Goal: Transaction & Acquisition: Purchase product/service

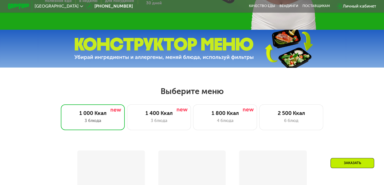
scroll to position [202, 0]
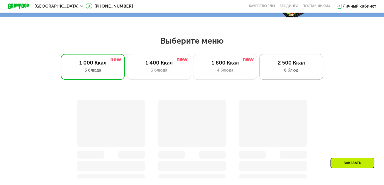
click at [298, 65] on div "2 500 Ккал" at bounding box center [291, 63] width 53 height 6
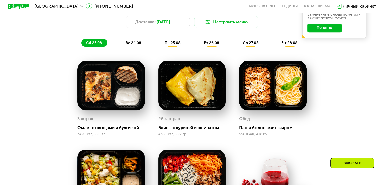
scroll to position [278, 0]
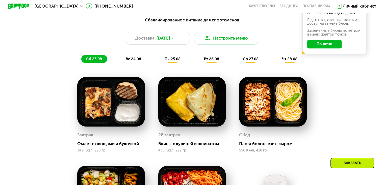
click at [129, 57] on div "Сбалансированное питание для спортсменов Доставка: [DATE] Настроить меню сб 23.…" at bounding box center [192, 40] width 316 height 46
click at [133, 61] on span "вс 24.08" at bounding box center [133, 59] width 15 height 5
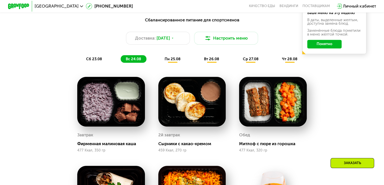
click at [179, 61] on span "пн 25.08" at bounding box center [173, 59] width 16 height 5
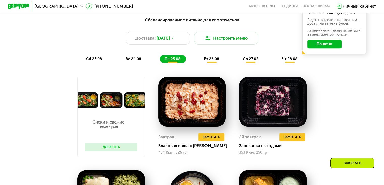
click at [213, 61] on span "вт 26.08" at bounding box center [211, 59] width 15 height 5
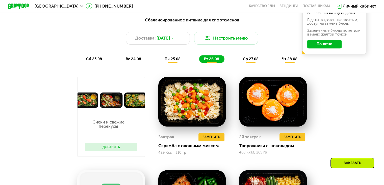
drag, startPoint x: 251, startPoint y: 62, endPoint x: 253, endPoint y: 65, distance: 3.4
click at [251, 61] on span "ср 27.08" at bounding box center [251, 59] width 16 height 5
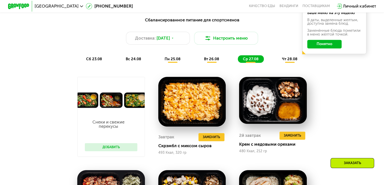
click at [293, 61] on span "чт 28.08" at bounding box center [289, 59] width 15 height 5
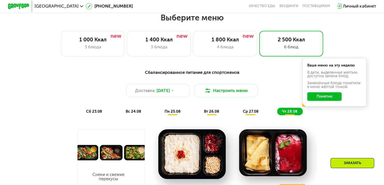
scroll to position [227, 0]
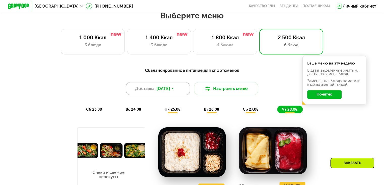
click at [174, 90] on icon at bounding box center [172, 88] width 3 height 3
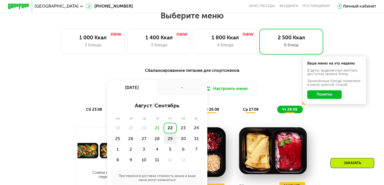
click at [177, 140] on div "29" at bounding box center [183, 139] width 13 height 11
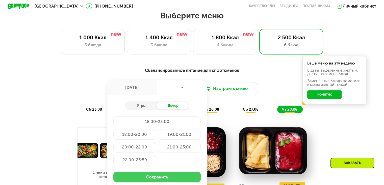
click at [167, 180] on button "Сохранить" at bounding box center [156, 177] width 87 height 11
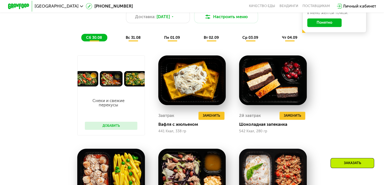
scroll to position [278, 0]
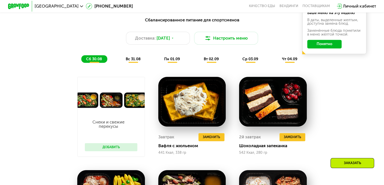
click at [130, 61] on span "вс 31.08" at bounding box center [133, 59] width 15 height 5
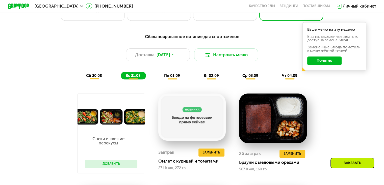
scroll to position [253, 0]
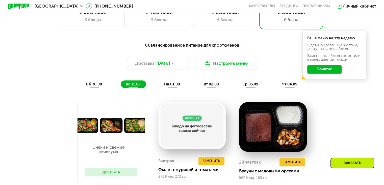
click at [172, 87] on span "пн 01.09" at bounding box center [172, 84] width 16 height 5
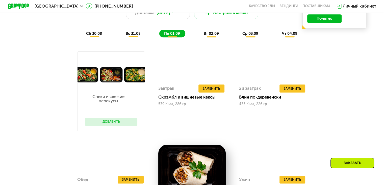
scroll to position [303, 0]
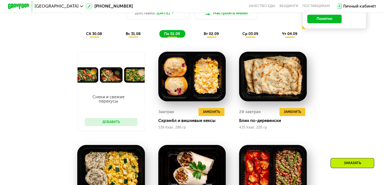
click at [159, 38] on div "вс 31.08" at bounding box center [172, 34] width 26 height 8
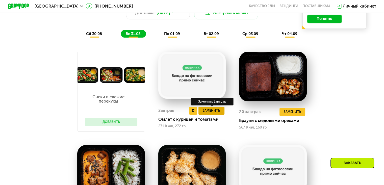
click at [221, 114] on button "Заменить" at bounding box center [212, 111] width 26 height 8
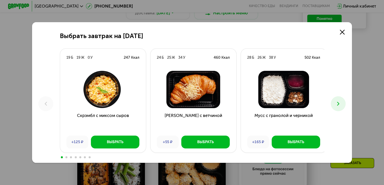
click at [341, 103] on icon at bounding box center [338, 104] width 6 height 6
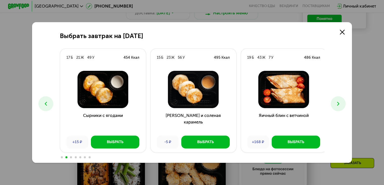
click at [341, 103] on icon at bounding box center [338, 104] width 6 height 6
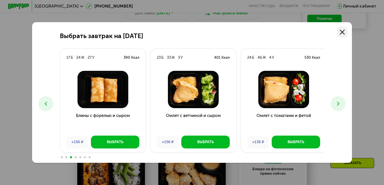
click at [344, 30] on icon at bounding box center [342, 32] width 5 height 5
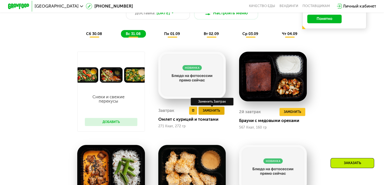
click at [207, 113] on span "Заменить" at bounding box center [211, 110] width 17 height 5
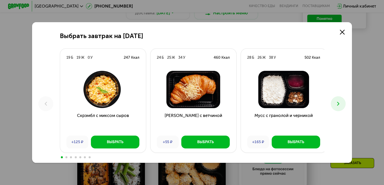
click at [337, 104] on icon at bounding box center [338, 104] width 6 height 6
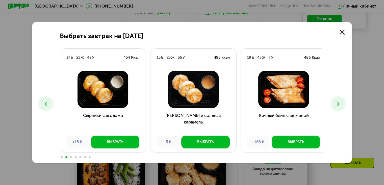
click at [337, 104] on icon at bounding box center [338, 104] width 6 height 6
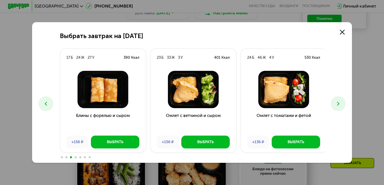
click at [337, 104] on icon at bounding box center [338, 104] width 6 height 6
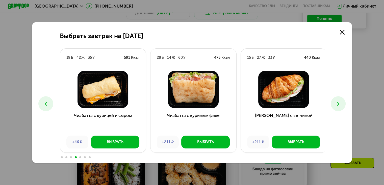
click at [337, 104] on icon at bounding box center [338, 104] width 6 height 6
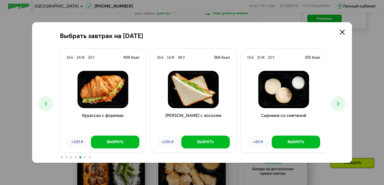
click at [337, 104] on icon at bounding box center [338, 104] width 6 height 6
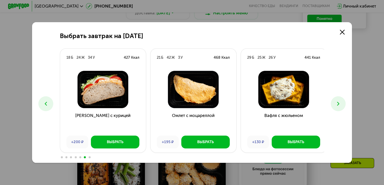
click at [337, 104] on icon at bounding box center [338, 104] width 6 height 6
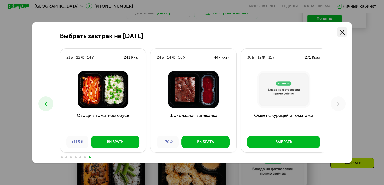
click at [342, 31] on icon at bounding box center [342, 32] width 5 height 5
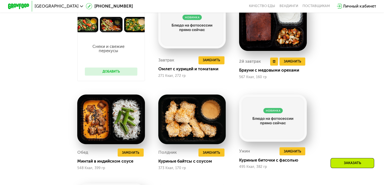
scroll to position [253, 0]
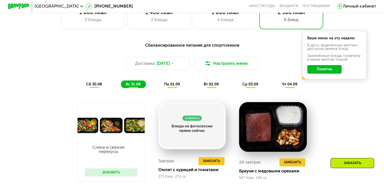
click at [169, 87] on span "пн 01.09" at bounding box center [172, 84] width 16 height 5
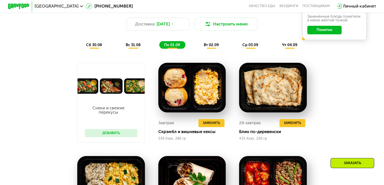
scroll to position [278, 0]
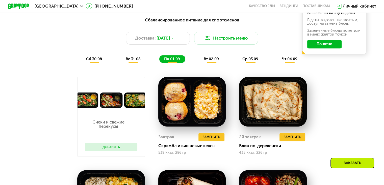
click at [209, 61] on span "вт 02.09" at bounding box center [211, 59] width 15 height 5
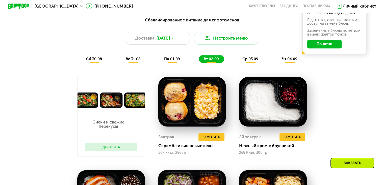
click at [253, 61] on span "ср 03.09" at bounding box center [251, 59] width 16 height 5
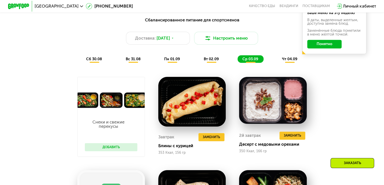
click at [287, 61] on span "чт 04.09" at bounding box center [289, 59] width 15 height 5
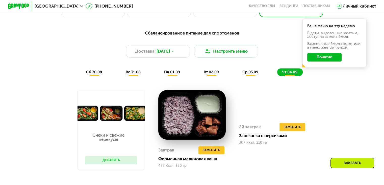
scroll to position [253, 0]
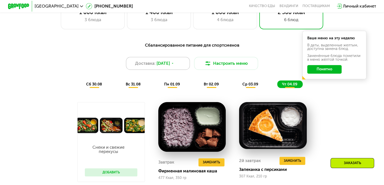
click at [174, 65] on icon at bounding box center [172, 63] width 3 height 3
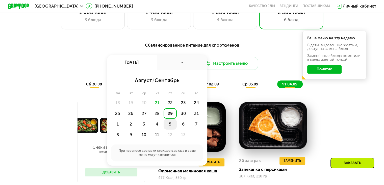
click at [177, 125] on div "5" at bounding box center [183, 124] width 13 height 11
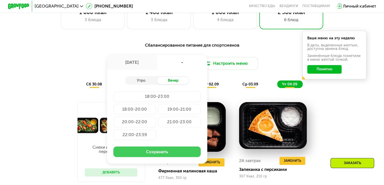
click at [166, 154] on button "Сохранить" at bounding box center [156, 152] width 87 height 11
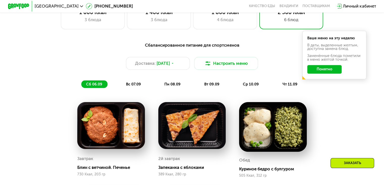
click at [129, 85] on span "вс 07.09" at bounding box center [133, 84] width 15 height 5
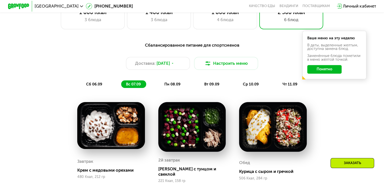
click at [172, 86] on span "пн 08.09" at bounding box center [172, 84] width 16 height 5
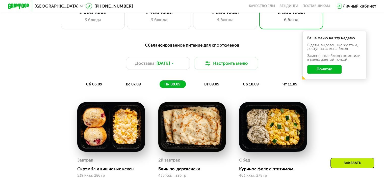
click at [211, 86] on span "вт 09.09" at bounding box center [211, 84] width 15 height 5
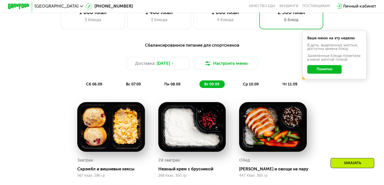
click at [248, 87] on span "ср 10.09" at bounding box center [251, 84] width 16 height 5
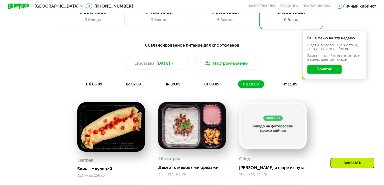
click at [293, 87] on span "чт 11.09" at bounding box center [290, 84] width 15 height 5
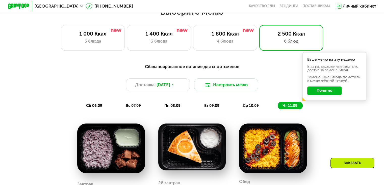
scroll to position [227, 0]
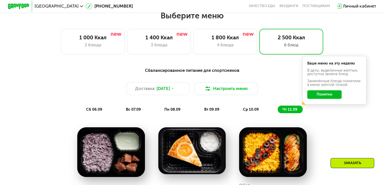
click at [256, 111] on span "ср 10.09" at bounding box center [251, 109] width 16 height 5
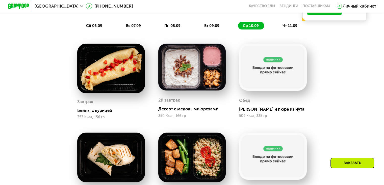
scroll to position [303, 0]
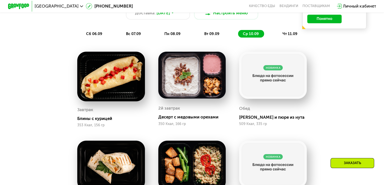
click at [217, 36] on span "вт 09.09" at bounding box center [211, 34] width 15 height 5
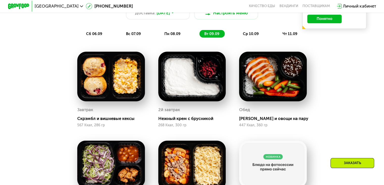
click at [170, 36] on span "пн 08.09" at bounding box center [172, 34] width 16 height 5
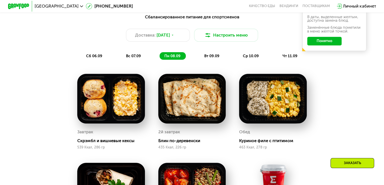
scroll to position [278, 0]
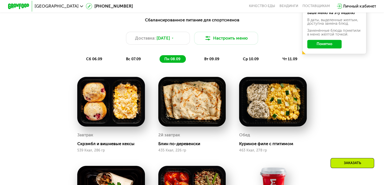
click at [137, 61] on span "вс 07.09" at bounding box center [133, 59] width 15 height 5
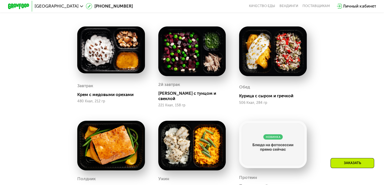
scroll to position [253, 0]
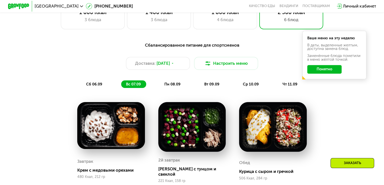
click at [171, 87] on span "пн 08.09" at bounding box center [172, 84] width 16 height 5
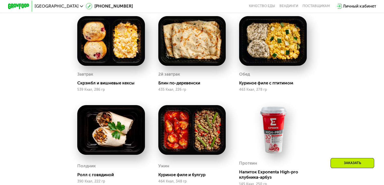
scroll to position [278, 0]
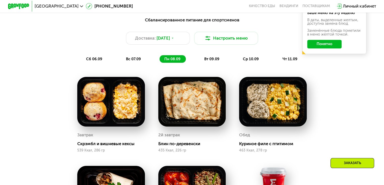
click at [216, 61] on span "вт 09.09" at bounding box center [211, 59] width 15 height 5
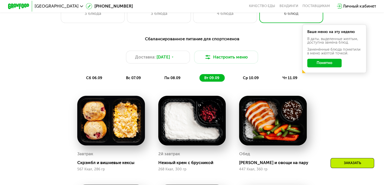
scroll to position [253, 0]
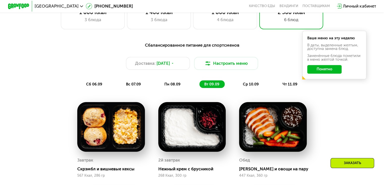
click at [250, 86] on span "ср 10.09" at bounding box center [251, 84] width 16 height 5
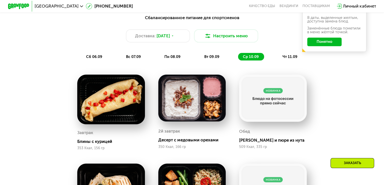
scroll to position [227, 0]
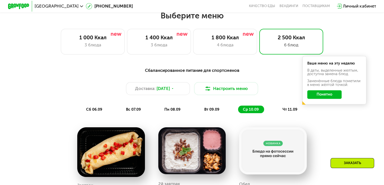
click at [294, 112] on span "чт 11.09" at bounding box center [290, 109] width 15 height 5
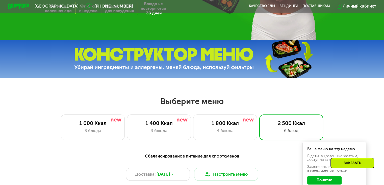
scroll to position [76, 0]
